Goal: Task Accomplishment & Management: Use online tool/utility

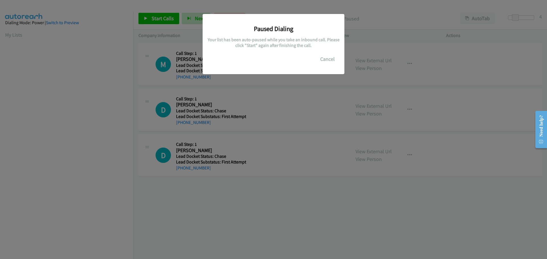
scroll to position [60, 0]
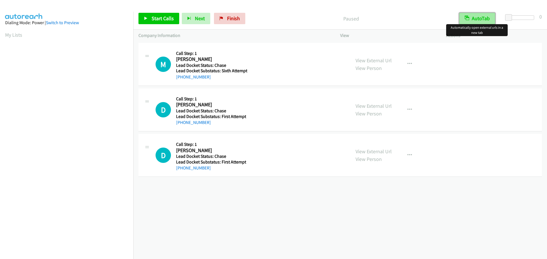
drag, startPoint x: 477, startPoint y: 17, endPoint x: 489, endPoint y: 15, distance: 12.4
click at [477, 17] on button "AutoTab" at bounding box center [477, 18] width 36 height 11
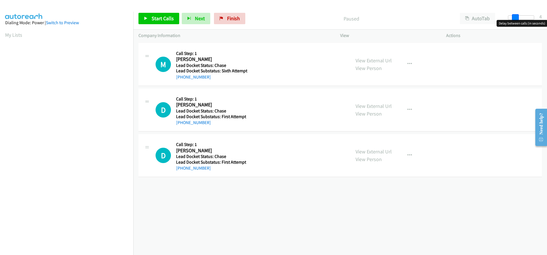
drag, startPoint x: 507, startPoint y: 16, endPoint x: 513, endPoint y: 17, distance: 5.9
click at [513, 17] on span at bounding box center [515, 17] width 7 height 7
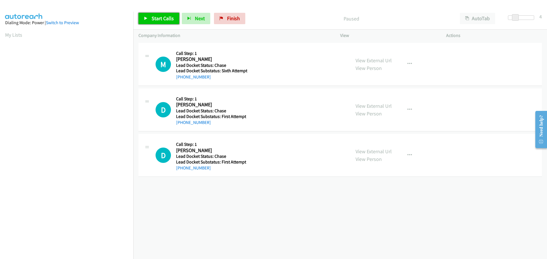
click at [171, 17] on span "Start Calls" at bounding box center [163, 18] width 22 height 7
drag, startPoint x: 198, startPoint y: 80, endPoint x: 180, endPoint y: 81, distance: 18.5
click at [180, 81] on div "M Callback Scheduled Call Step: 1 Matthew Haugh America/New_York Lead Docket St…" at bounding box center [339, 64] width 403 height 43
copy link "571-229-2821"
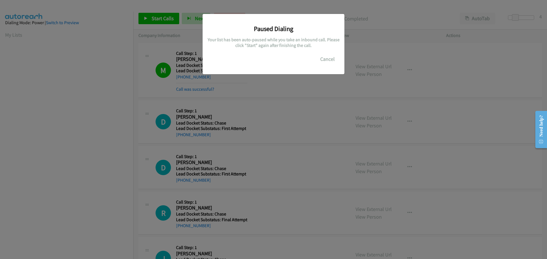
scroll to position [60, 0]
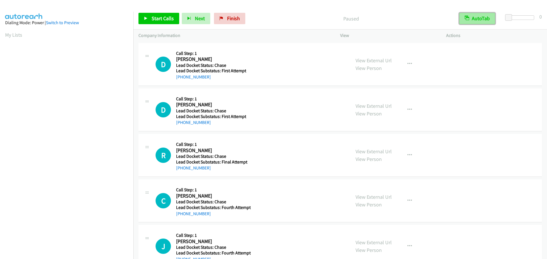
click at [482, 15] on button "AutoTab" at bounding box center [477, 18] width 36 height 11
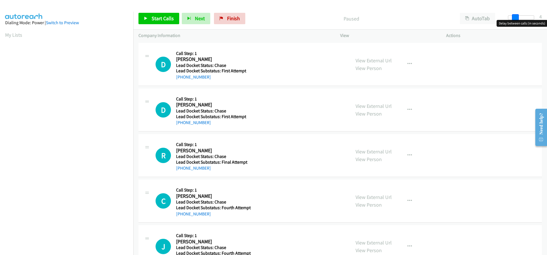
drag, startPoint x: 508, startPoint y: 15, endPoint x: 515, endPoint y: 16, distance: 6.9
click at [515, 16] on span at bounding box center [515, 17] width 7 height 7
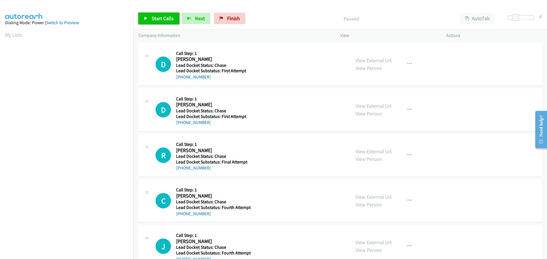
click at [170, 20] on span "Start Calls" at bounding box center [163, 18] width 22 height 7
drag, startPoint x: 208, startPoint y: 79, endPoint x: 182, endPoint y: 77, distance: 26.5
click at [181, 78] on div "+1 720-650-3343" at bounding box center [212, 77] width 73 height 7
copy link "720-650-3343"
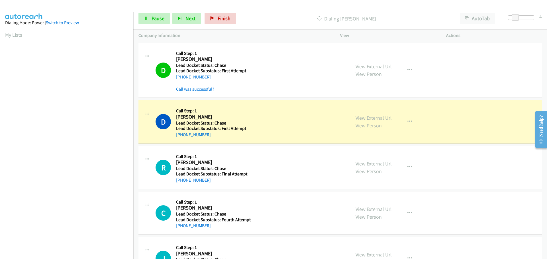
scroll to position [60, 0]
drag, startPoint x: 210, startPoint y: 138, endPoint x: 182, endPoint y: 137, distance: 28.2
click at [182, 137] on div "+1 432-352-4134" at bounding box center [212, 135] width 73 height 7
copy link "432-352-4134"
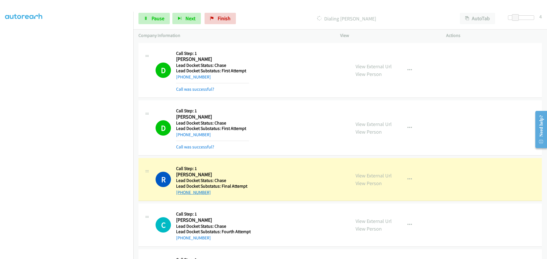
drag, startPoint x: 206, startPoint y: 195, endPoint x: 181, endPoint y: 194, distance: 25.1
click at [181, 194] on div "R Callback Scheduled Call Step: 1 Richie Croom America/New_York Lead Docket Sta…" at bounding box center [339, 179] width 403 height 43
copy link "317-850-0632"
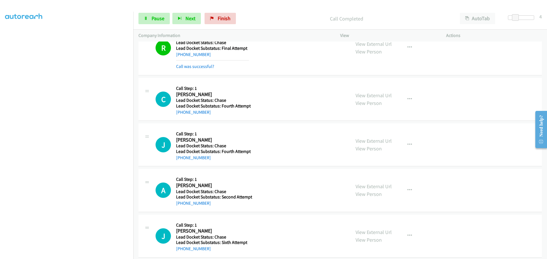
scroll to position [171, 0]
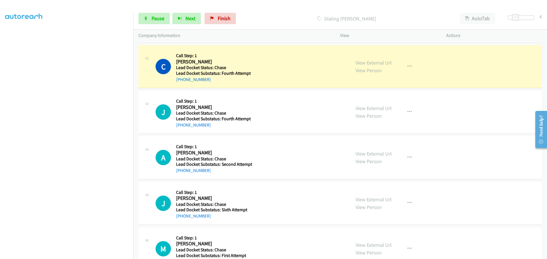
drag, startPoint x: 211, startPoint y: 81, endPoint x: 181, endPoint y: 83, distance: 29.6
click at [181, 83] on div "+1 504-451-0215" at bounding box center [213, 79] width 75 height 7
copy link "504-451-0215"
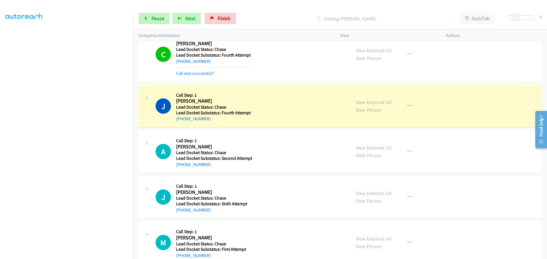
scroll to position [199, 0]
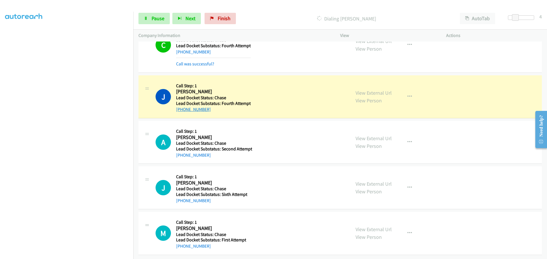
drag, startPoint x: 208, startPoint y: 107, endPoint x: 180, endPoint y: 109, distance: 27.7
click at [180, 109] on div "+1 303-638-8748" at bounding box center [213, 109] width 75 height 7
copy link "303-638-8748"
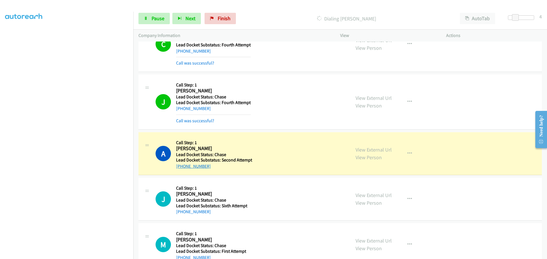
drag, startPoint x: 207, startPoint y: 167, endPoint x: 181, endPoint y: 167, distance: 25.6
click at [181, 167] on div "+1 201-275-5491" at bounding box center [214, 166] width 76 height 7
copy link "201-275-5491"
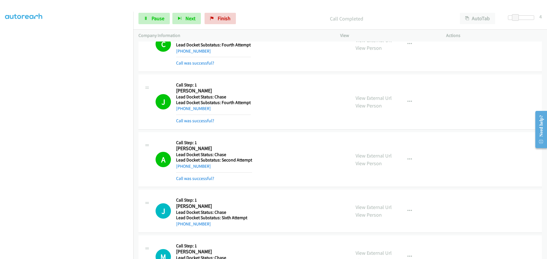
click at [229, 170] on div "+1 201-275-5491" at bounding box center [214, 166] width 76 height 7
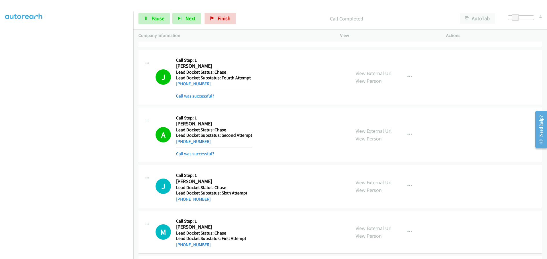
scroll to position [256, 0]
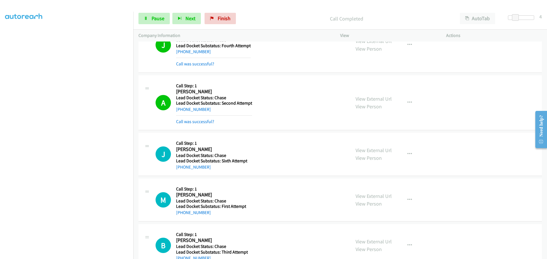
drag, startPoint x: 206, startPoint y: 170, endPoint x: 183, endPoint y: 167, distance: 22.9
click at [183, 172] on div "J Callback Scheduled Call Step: 1 [PERSON_NAME] [GEOGRAPHIC_DATA]/New_York Lead…" at bounding box center [339, 154] width 403 height 43
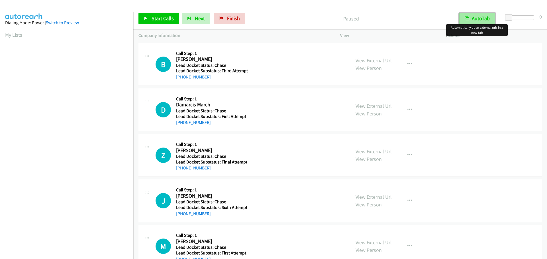
click at [484, 17] on button "AutoTab" at bounding box center [477, 18] width 36 height 11
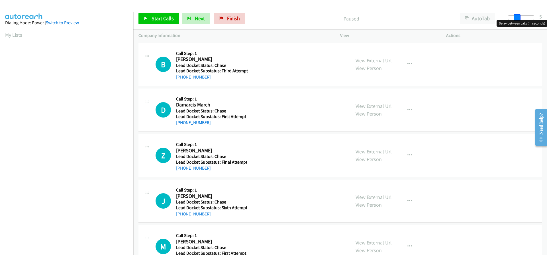
drag, startPoint x: 506, startPoint y: 17, endPoint x: 515, endPoint y: 17, distance: 8.5
click at [515, 17] on span at bounding box center [516, 17] width 7 height 7
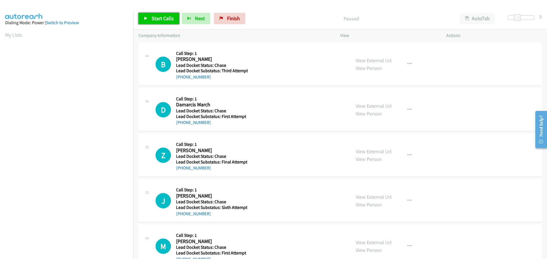
click at [174, 22] on link "Start Calls" at bounding box center [158, 18] width 41 height 11
drag, startPoint x: 202, startPoint y: 79, endPoint x: 179, endPoint y: 79, distance: 22.8
click at [179, 79] on div "B Callback Scheduled Call Step: 1 [PERSON_NAME] [GEOGRAPHIC_DATA]/[GEOGRAPHIC_D…" at bounding box center [339, 64] width 403 height 43
copy link "[PHONE_NUMBER]"
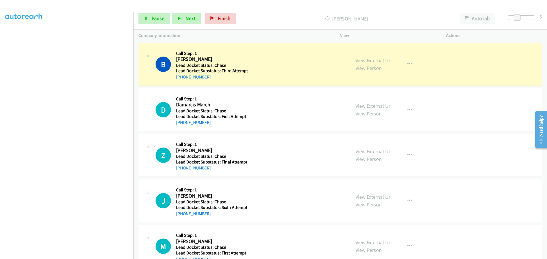
scroll to position [60, 0]
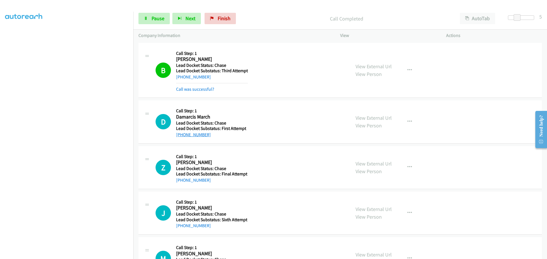
drag, startPoint x: 209, startPoint y: 136, endPoint x: 182, endPoint y: 137, distance: 27.4
click at [182, 137] on div "[PHONE_NUMBER]" at bounding box center [211, 135] width 70 height 7
copy link "[PHONE_NUMBER]"
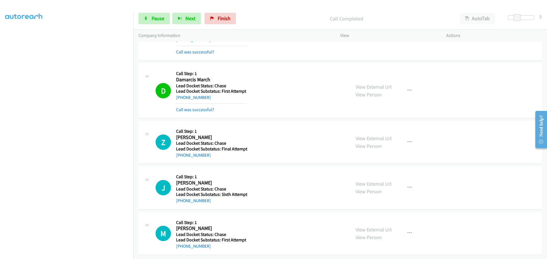
scroll to position [42, 0]
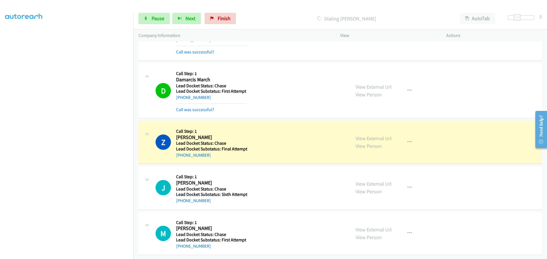
drag, startPoint x: 216, startPoint y: 154, endPoint x: 182, endPoint y: 154, distance: 33.9
click at [182, 154] on div "[PHONE_NUMBER]" at bounding box center [211, 155] width 71 height 7
copy link "[PHONE_NUMBER]"
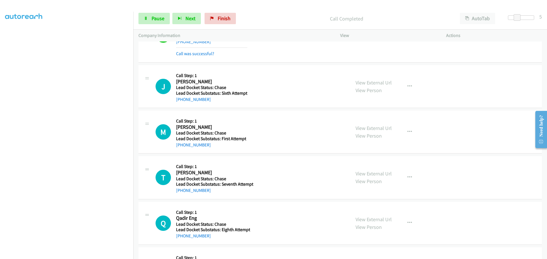
scroll to position [155, 0]
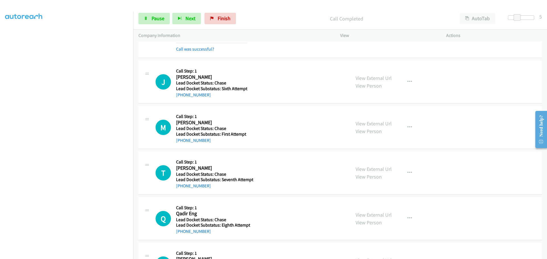
drag, startPoint x: 204, startPoint y: 97, endPoint x: 181, endPoint y: 98, distance: 22.5
click at [181, 98] on div "J Callback Scheduled Call Step: 1 [PERSON_NAME] [GEOGRAPHIC_DATA]/New_York Lead…" at bounding box center [339, 82] width 403 height 43
copy link "[PHONE_NUMBER]"
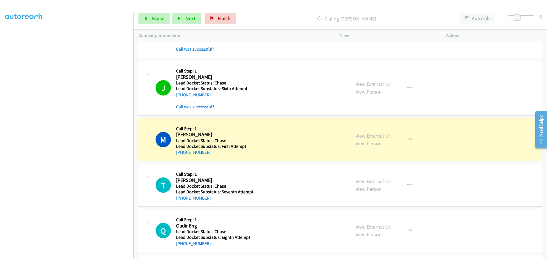
drag, startPoint x: 210, startPoint y: 155, endPoint x: 182, endPoint y: 155, distance: 27.6
click at [182, 155] on div "[PHONE_NUMBER]" at bounding box center [211, 152] width 70 height 7
copy link "[PHONE_NUMBER]"
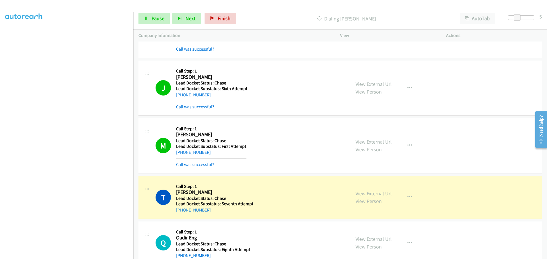
drag, startPoint x: 210, startPoint y: 212, endPoint x: 182, endPoint y: 214, distance: 27.7
click at [181, 214] on div "T Callback Scheduled Call Step: 1 [PERSON_NAME] America/New_York Lead Docket St…" at bounding box center [339, 197] width 403 height 43
copy link "[PHONE_NUMBER]"
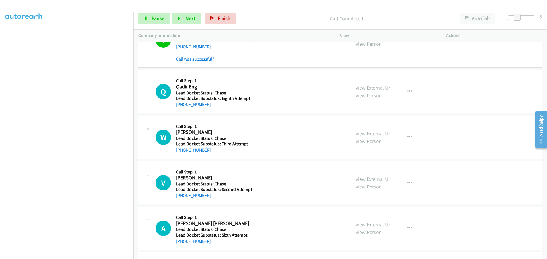
scroll to position [364, 0]
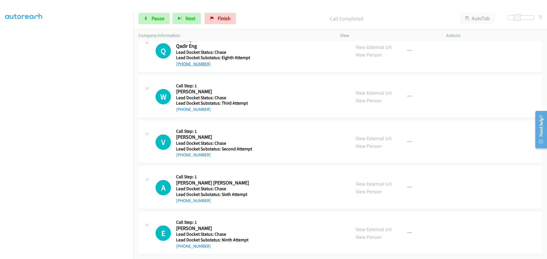
drag, startPoint x: 207, startPoint y: 61, endPoint x: 181, endPoint y: 59, distance: 26.8
click at [181, 61] on div "[PHONE_NUMBER]" at bounding box center [213, 64] width 74 height 7
copy link "[PHONE_NUMBER]"
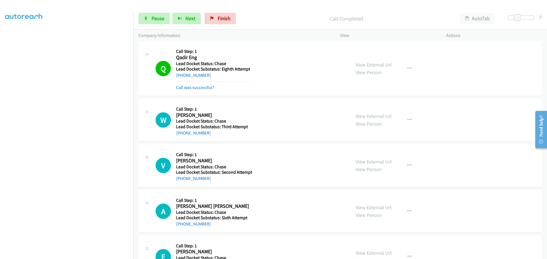
scroll to position [376, 0]
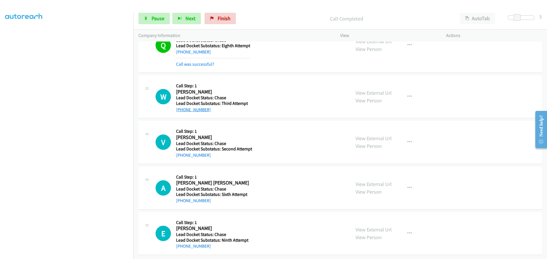
drag, startPoint x: 212, startPoint y: 107, endPoint x: 182, endPoint y: 106, distance: 30.2
click at [182, 107] on div "[PHONE_NUMBER]" at bounding box center [212, 110] width 72 height 7
copy link "[PHONE_NUMBER]"
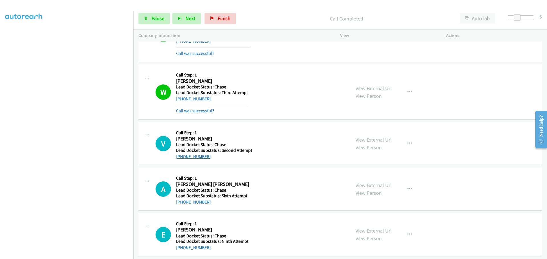
scroll to position [388, 0]
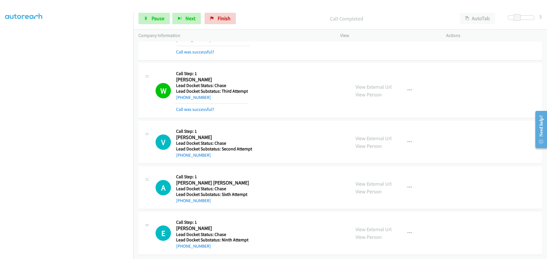
drag, startPoint x: 210, startPoint y: 153, endPoint x: 182, endPoint y: 155, distance: 28.8
click at [182, 155] on div "V Callback Scheduled Call Step: 1 [PERSON_NAME] America/[GEOGRAPHIC_DATA] Lead …" at bounding box center [339, 142] width 403 height 43
copy link "[PHONE_NUMBER]"
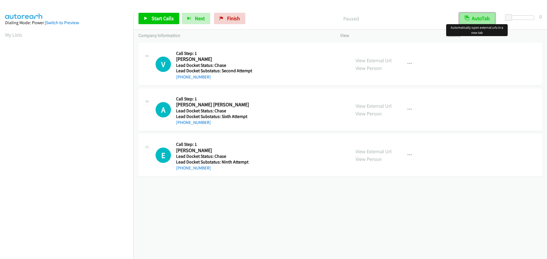
click at [484, 19] on button "AutoTab" at bounding box center [477, 18] width 36 height 11
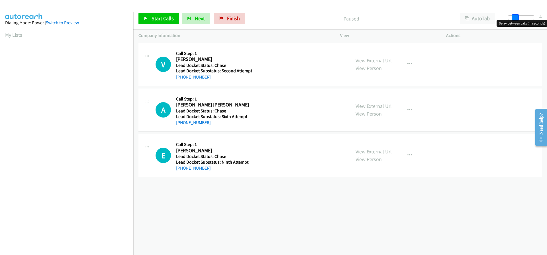
drag, startPoint x: 505, startPoint y: 15, endPoint x: 512, endPoint y: 16, distance: 6.9
click at [512, 16] on span at bounding box center [515, 17] width 7 height 7
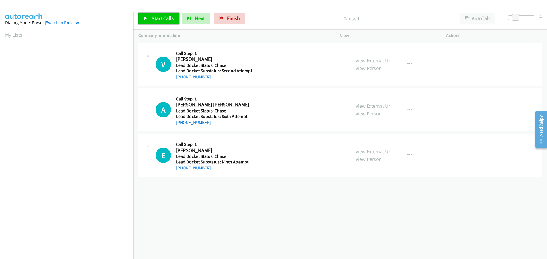
click at [154, 17] on span "Start Calls" at bounding box center [163, 18] width 22 height 7
drag, startPoint x: 201, startPoint y: 77, endPoint x: 182, endPoint y: 77, distance: 19.1
click at [182, 77] on div "[PHONE_NUMBER]" at bounding box center [214, 77] width 76 height 7
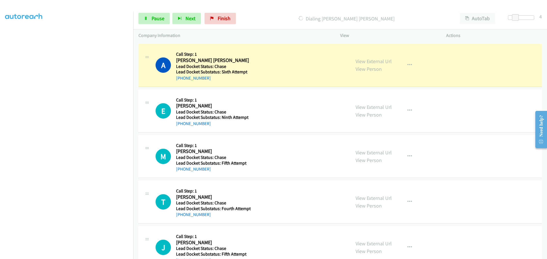
scroll to position [57, 0]
drag, startPoint x: 210, startPoint y: 79, endPoint x: 182, endPoint y: 77, distance: 27.9
click at [182, 77] on div "[PHONE_NUMBER]" at bounding box center [213, 78] width 74 height 7
copy link "917-415-7045"
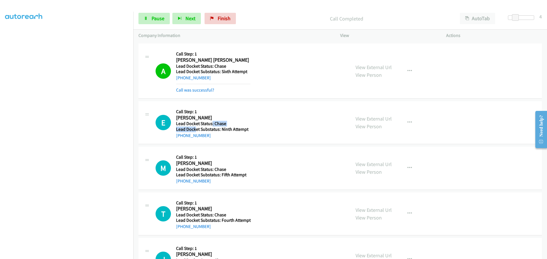
drag, startPoint x: 209, startPoint y: 122, endPoint x: 195, endPoint y: 127, distance: 14.6
click at [195, 127] on div "Callback Scheduled Call Step: 1 Eugene Serrano America/New_York Lead Docket Sta…" at bounding box center [213, 123] width 74 height 32
drag, startPoint x: 221, startPoint y: 137, endPoint x: 181, endPoint y: 137, distance: 39.6
click at [181, 137] on div "[PHONE_NUMBER]" at bounding box center [213, 135] width 74 height 7
copy link "646-379-5937"
